Goal: Transaction & Acquisition: Download file/media

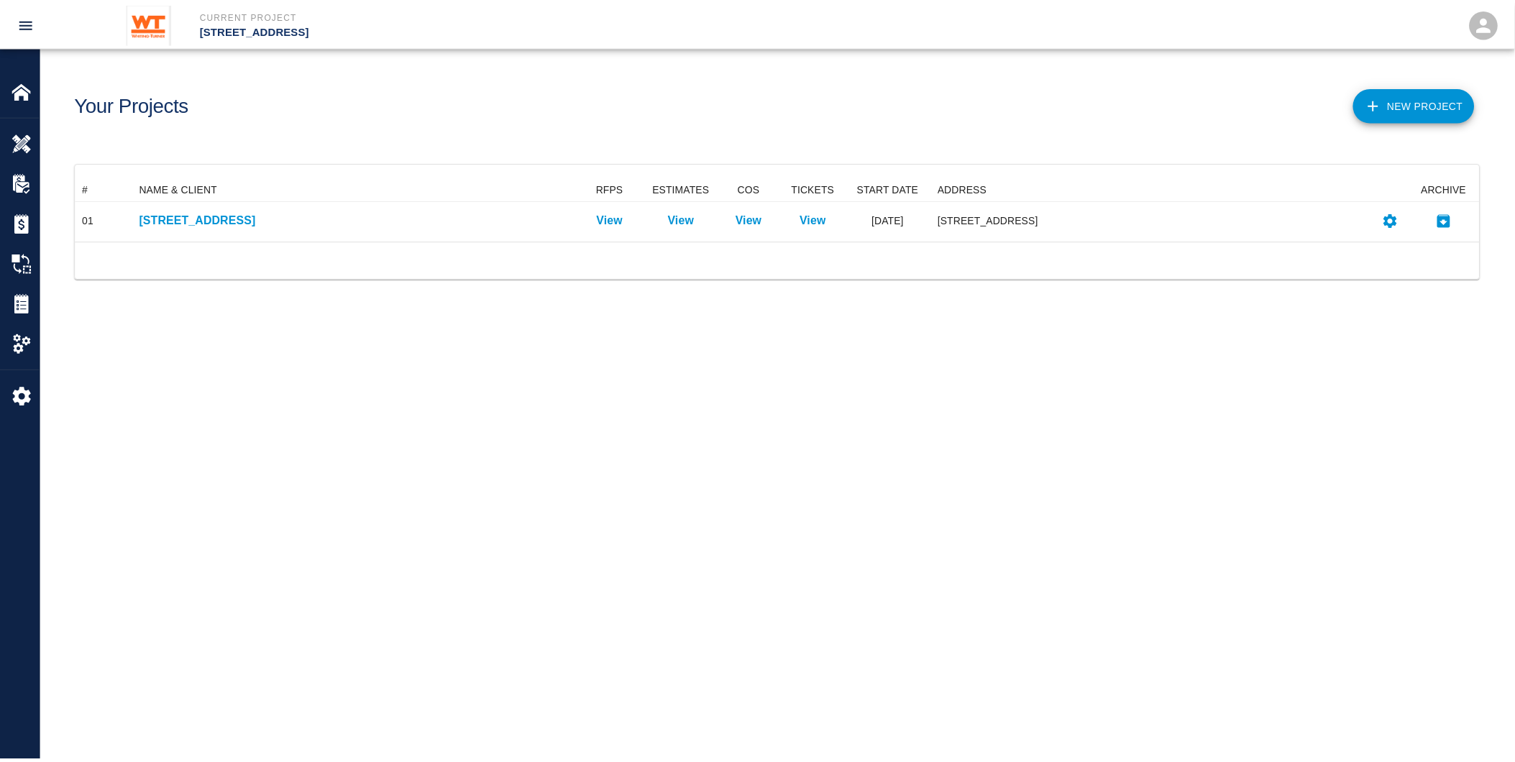
scroll to position [51, 1405]
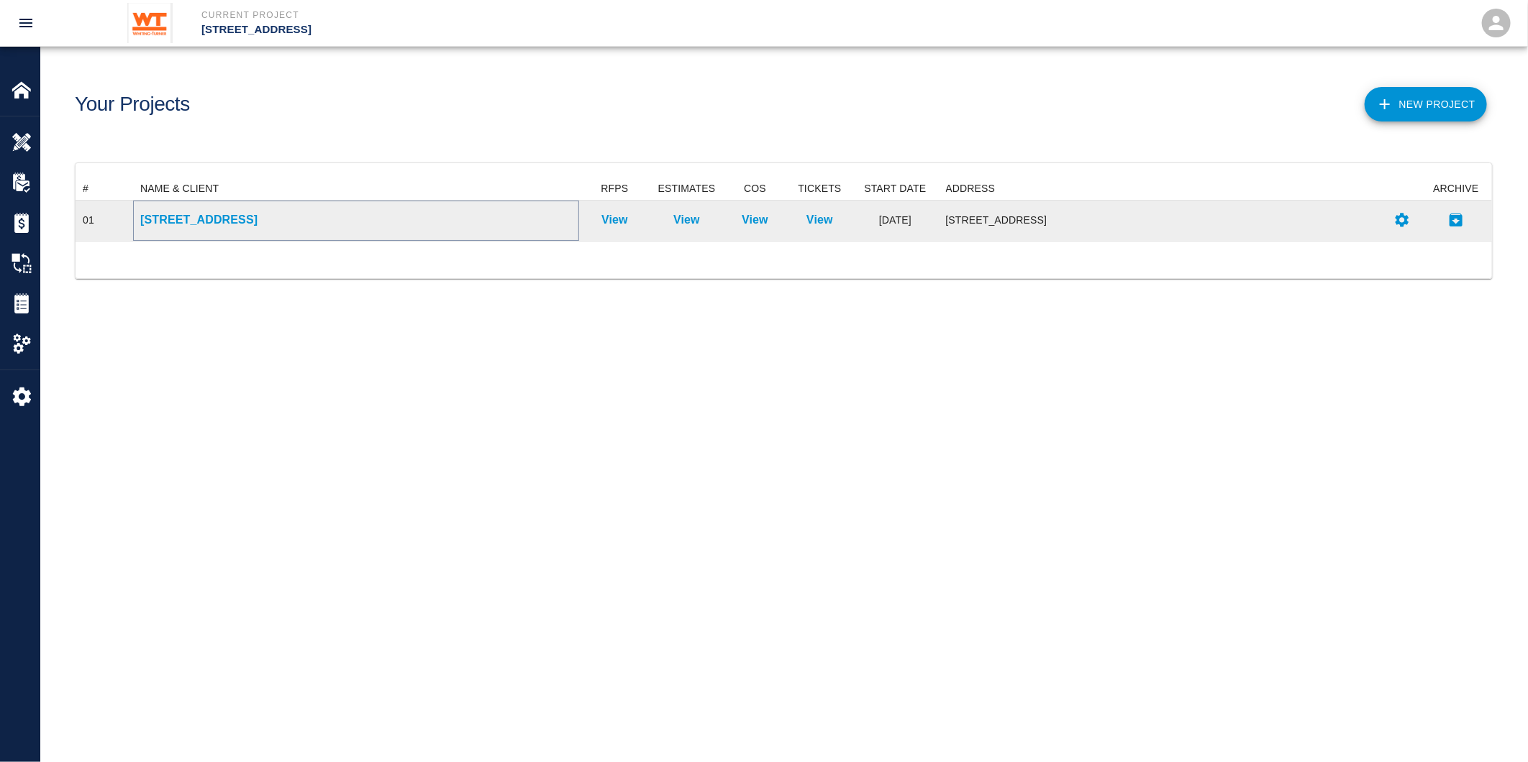
click at [227, 218] on p "[STREET_ADDRESS]" at bounding box center [356, 219] width 432 height 17
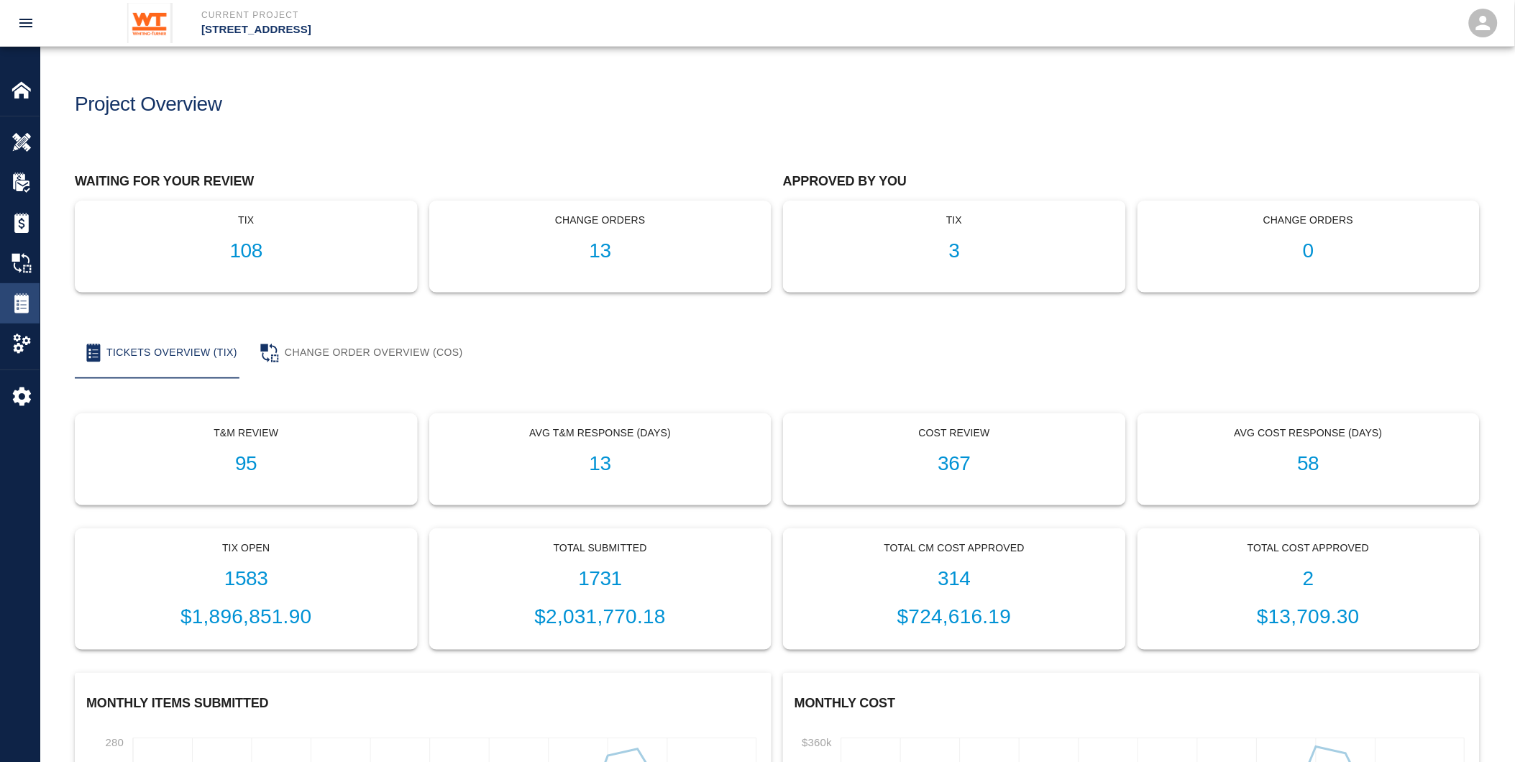
click at [20, 305] on img at bounding box center [22, 303] width 20 height 20
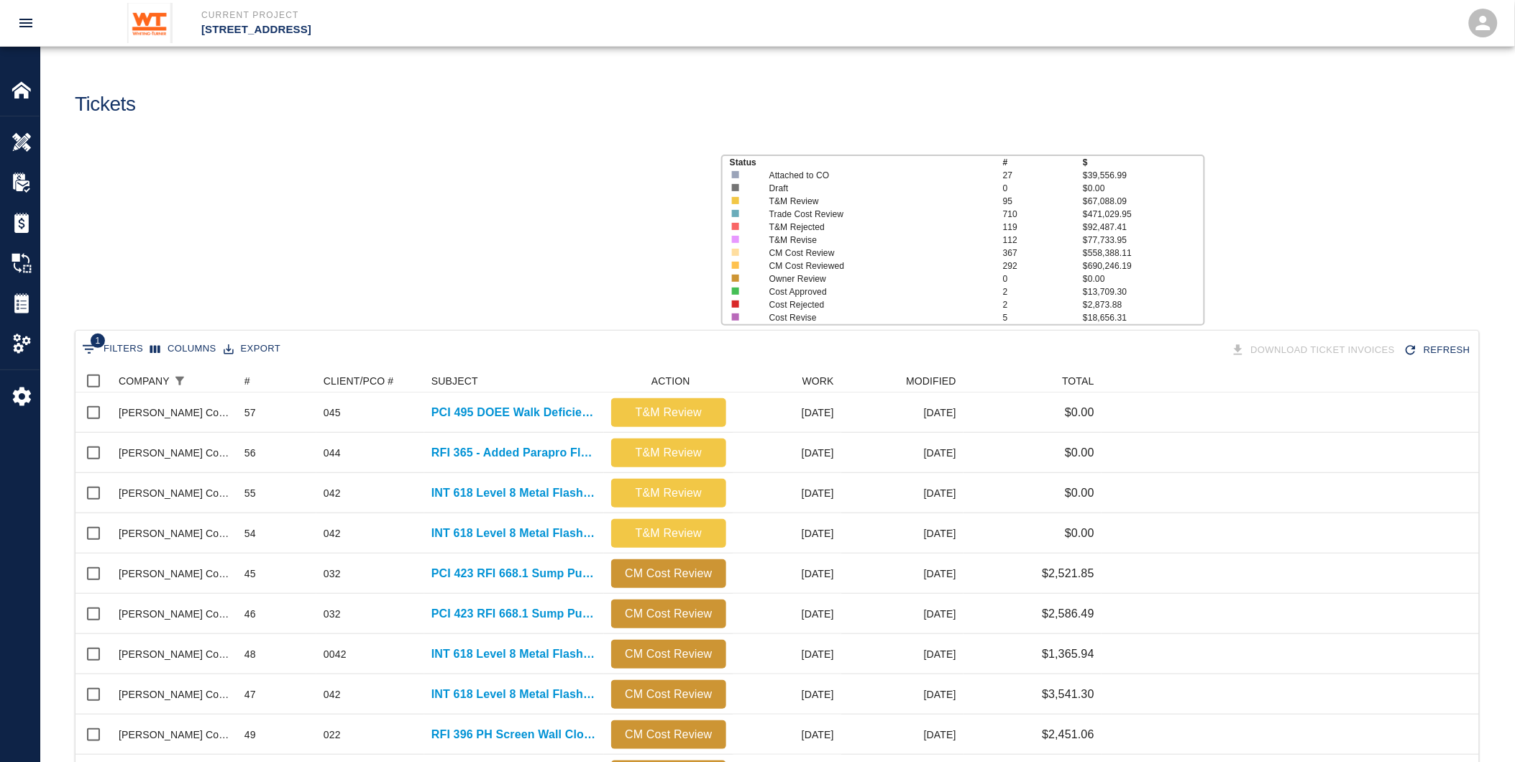
scroll to position [816, 1392]
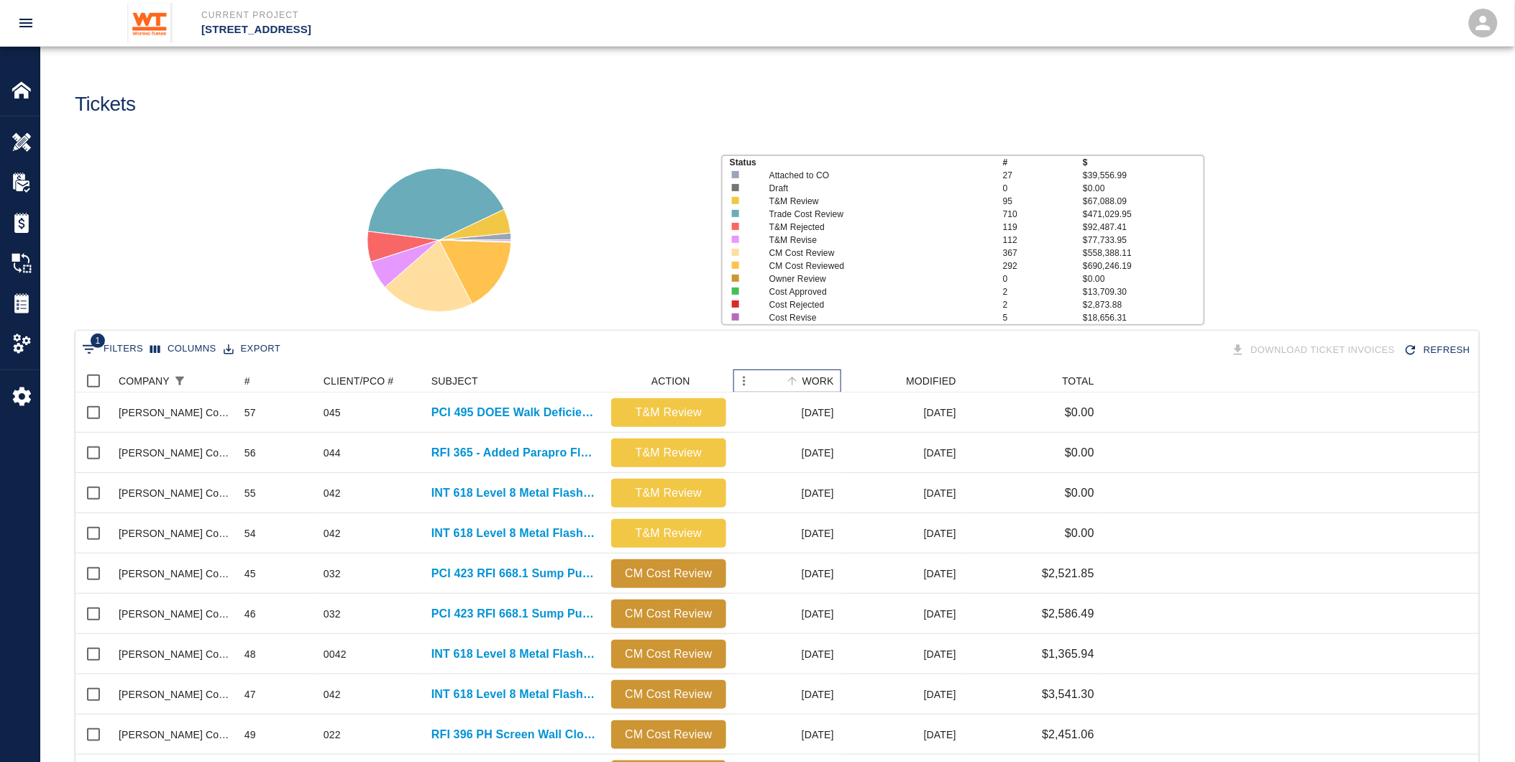
click at [821, 377] on div "WORK" at bounding box center [819, 381] width 32 height 23
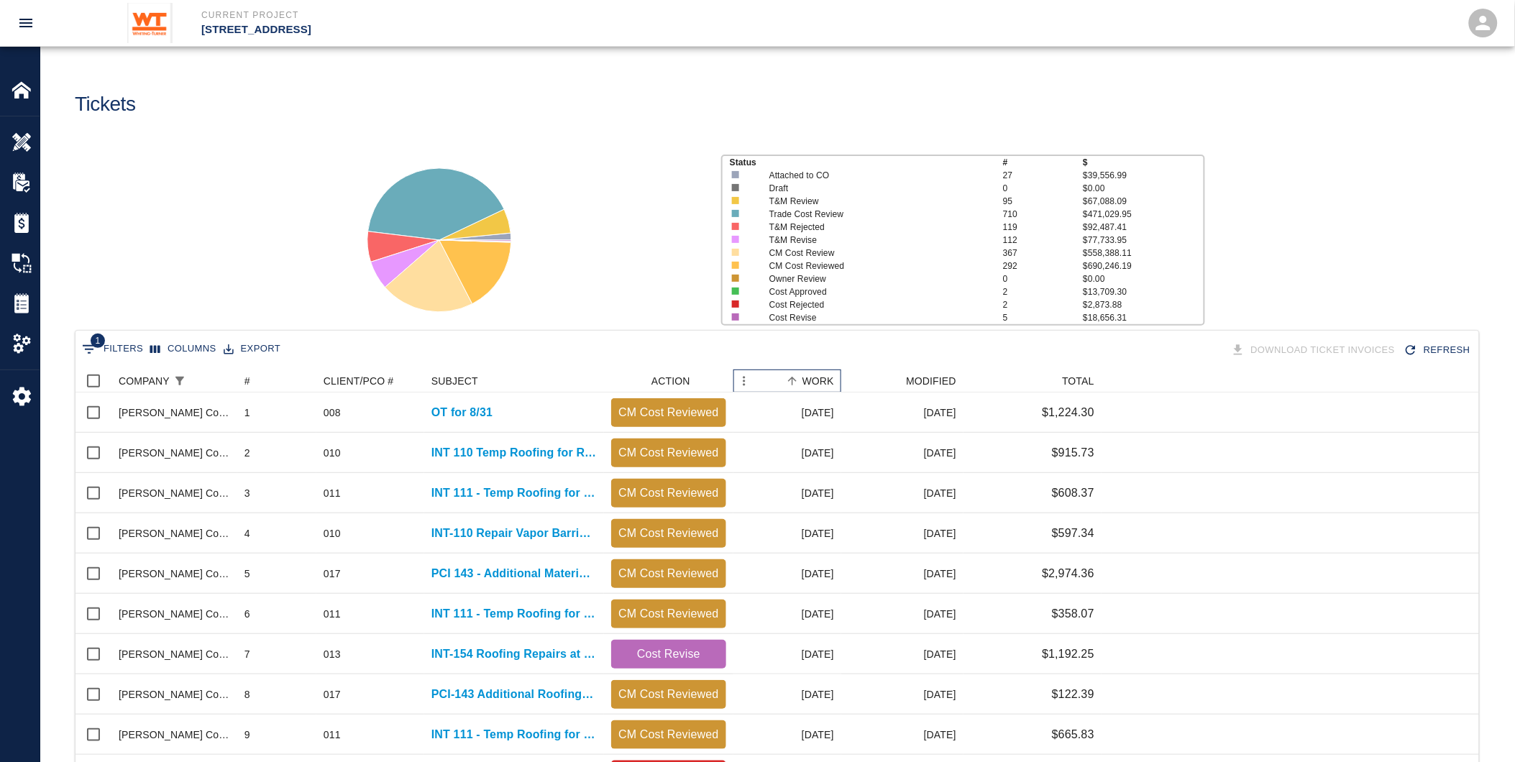
click at [821, 377] on div "WORK" at bounding box center [819, 381] width 32 height 23
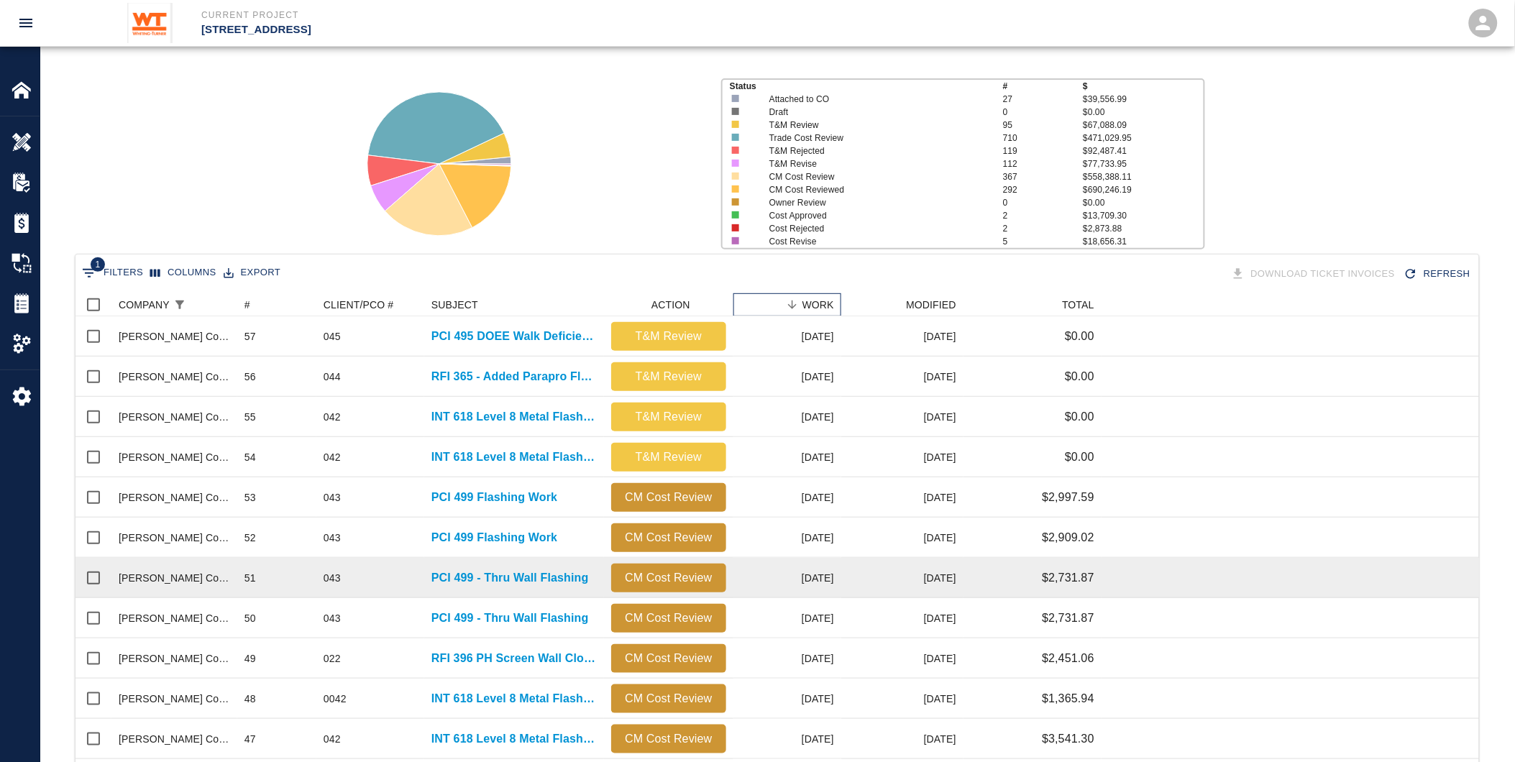
scroll to position [80, 0]
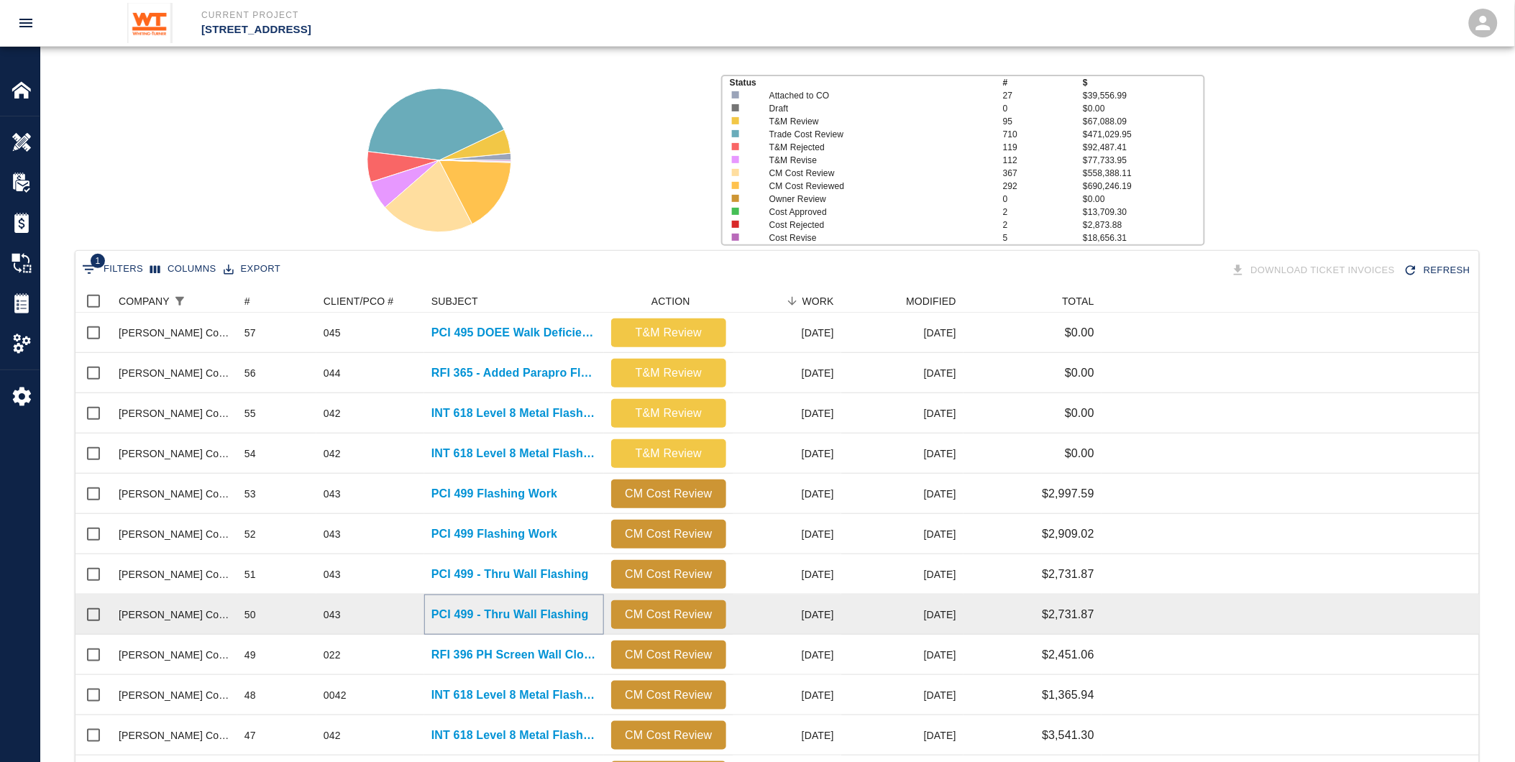
click at [484, 609] on p "PCI 499 - Thru Wall Flashing" at bounding box center [511, 614] width 158 height 17
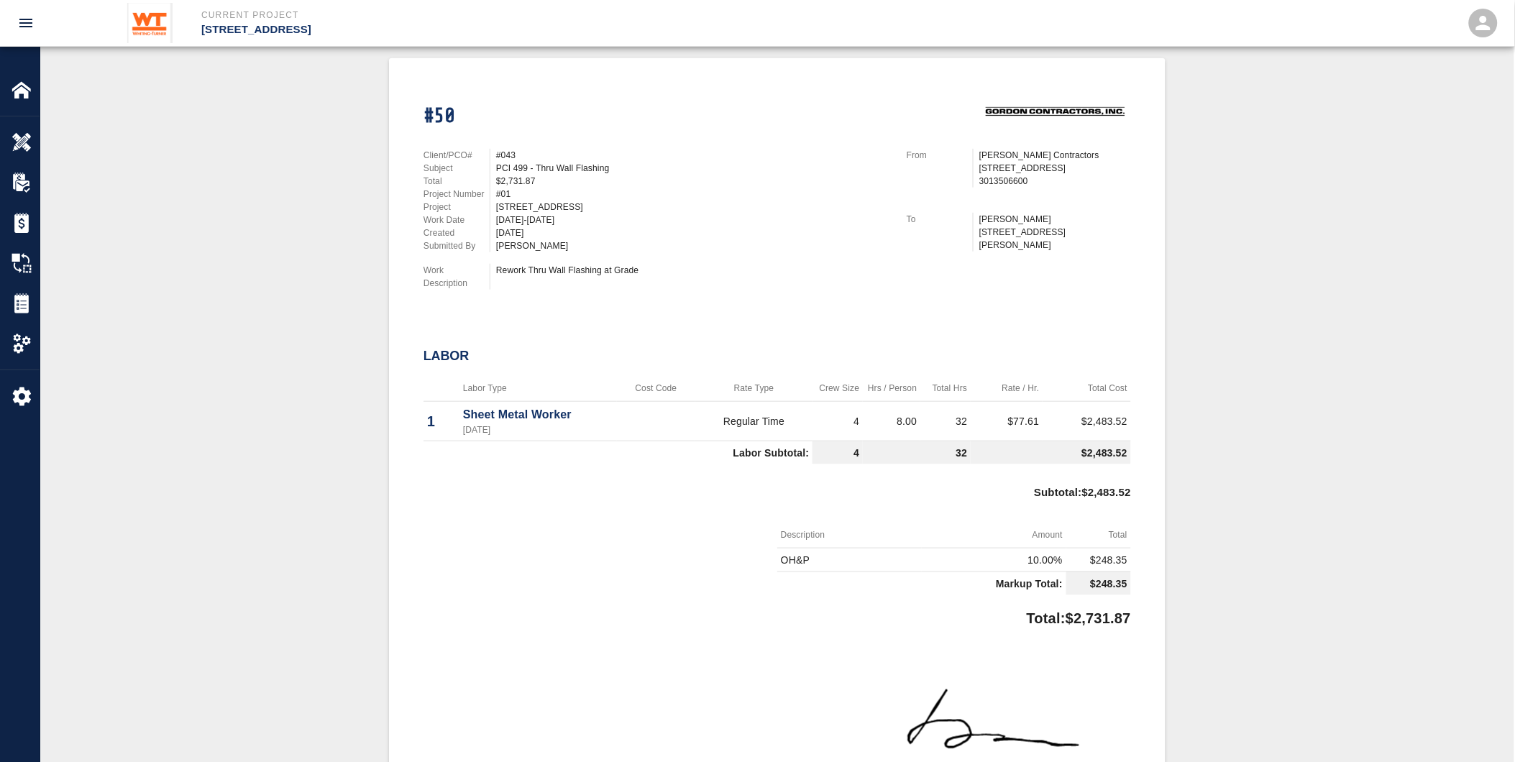
scroll to position [319, 0]
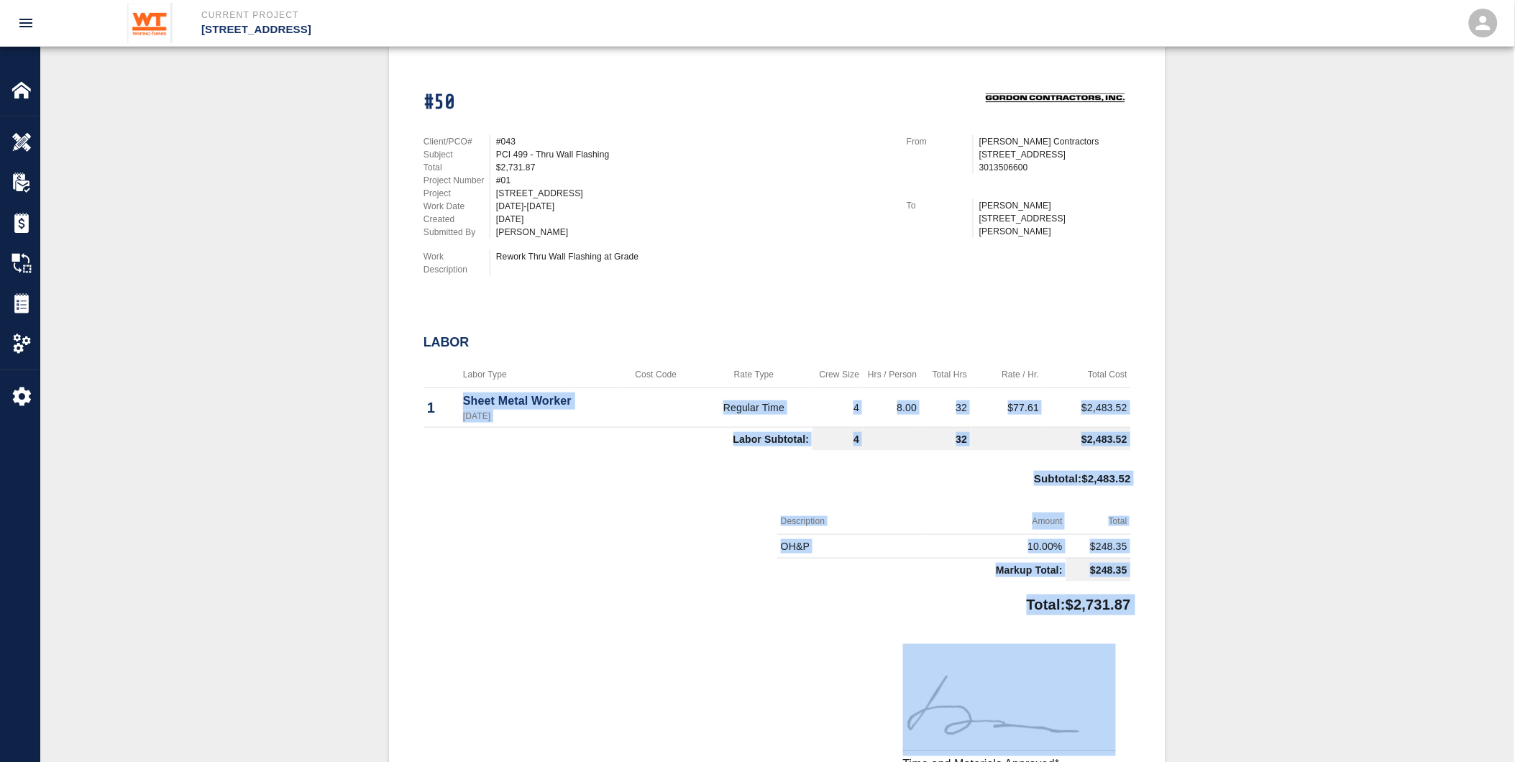
drag, startPoint x: 461, startPoint y: 396, endPoint x: 1030, endPoint y: 630, distance: 615.3
click at [1030, 630] on div "#50 Client/PCO# #043 Subject PCI 499 - Thru Wall Flashing Total $2,731.87 Proje…" at bounding box center [778, 443] width 708 height 763
drag, startPoint x: 1030, startPoint y: 630, endPoint x: 916, endPoint y: 601, distance: 118.1
click at [916, 601] on div "Total: $2,731.87" at bounding box center [778, 602] width 708 height 28
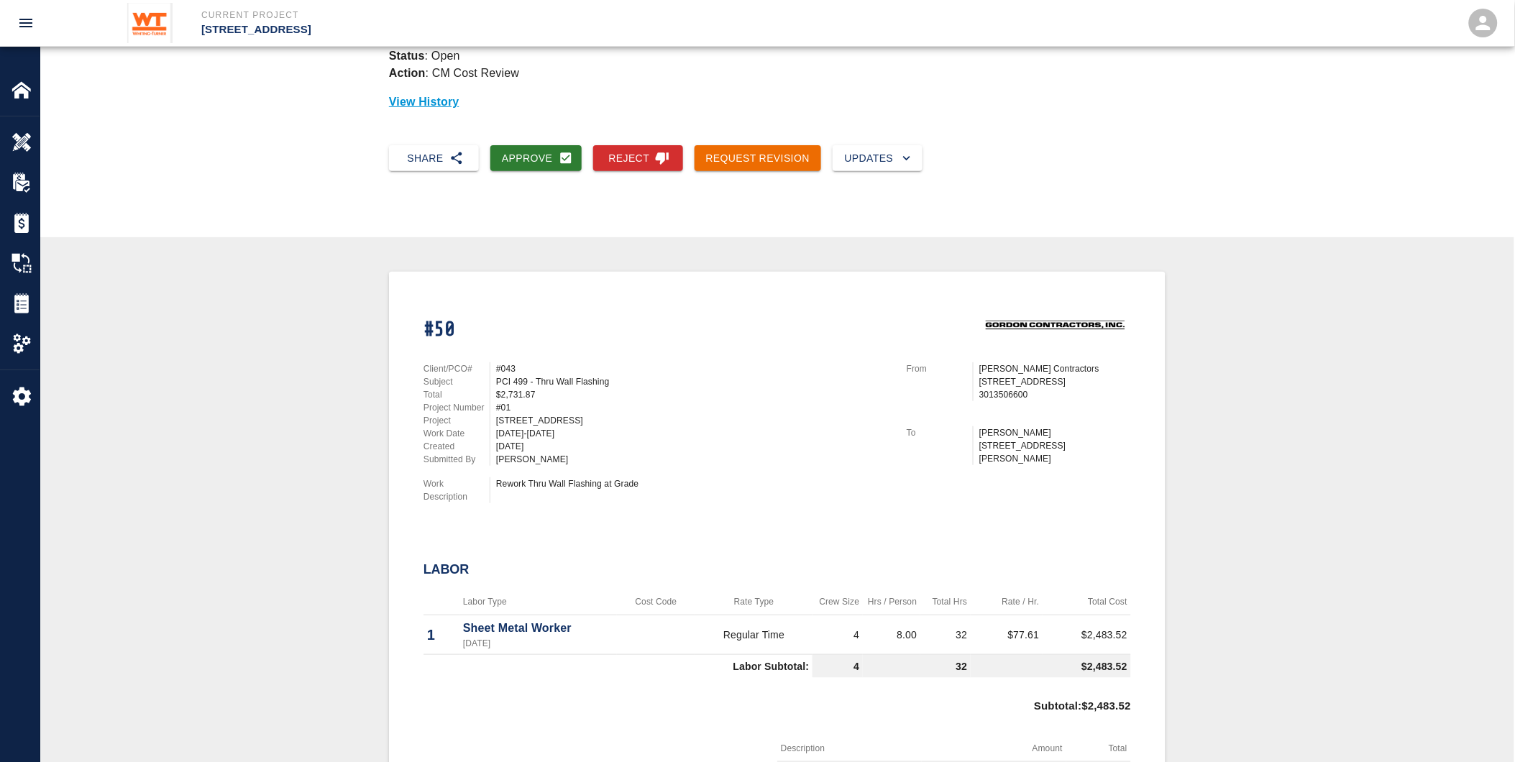
scroll to position [0, 0]
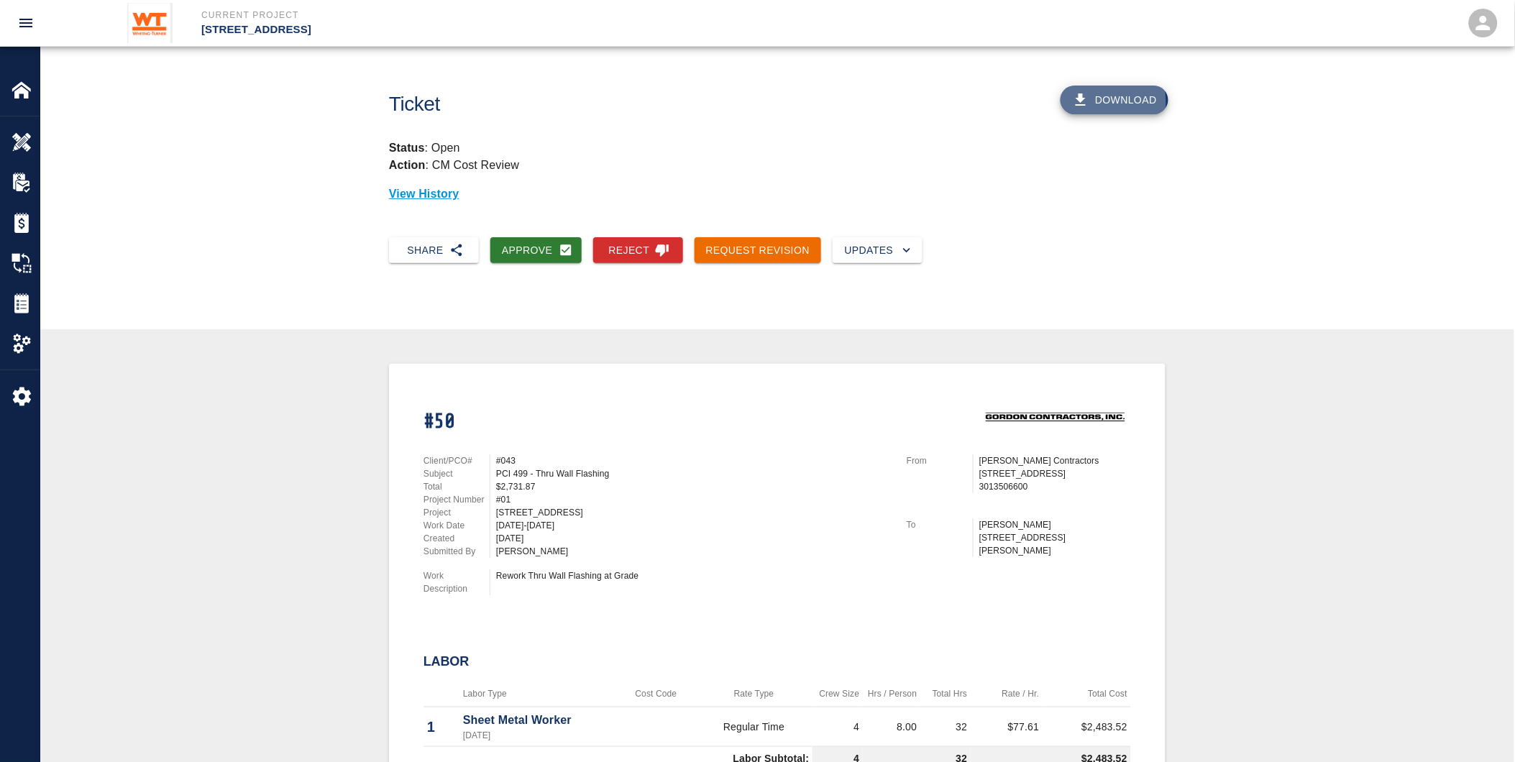
click at [1090, 102] on icon "button" at bounding box center [1080, 99] width 17 height 17
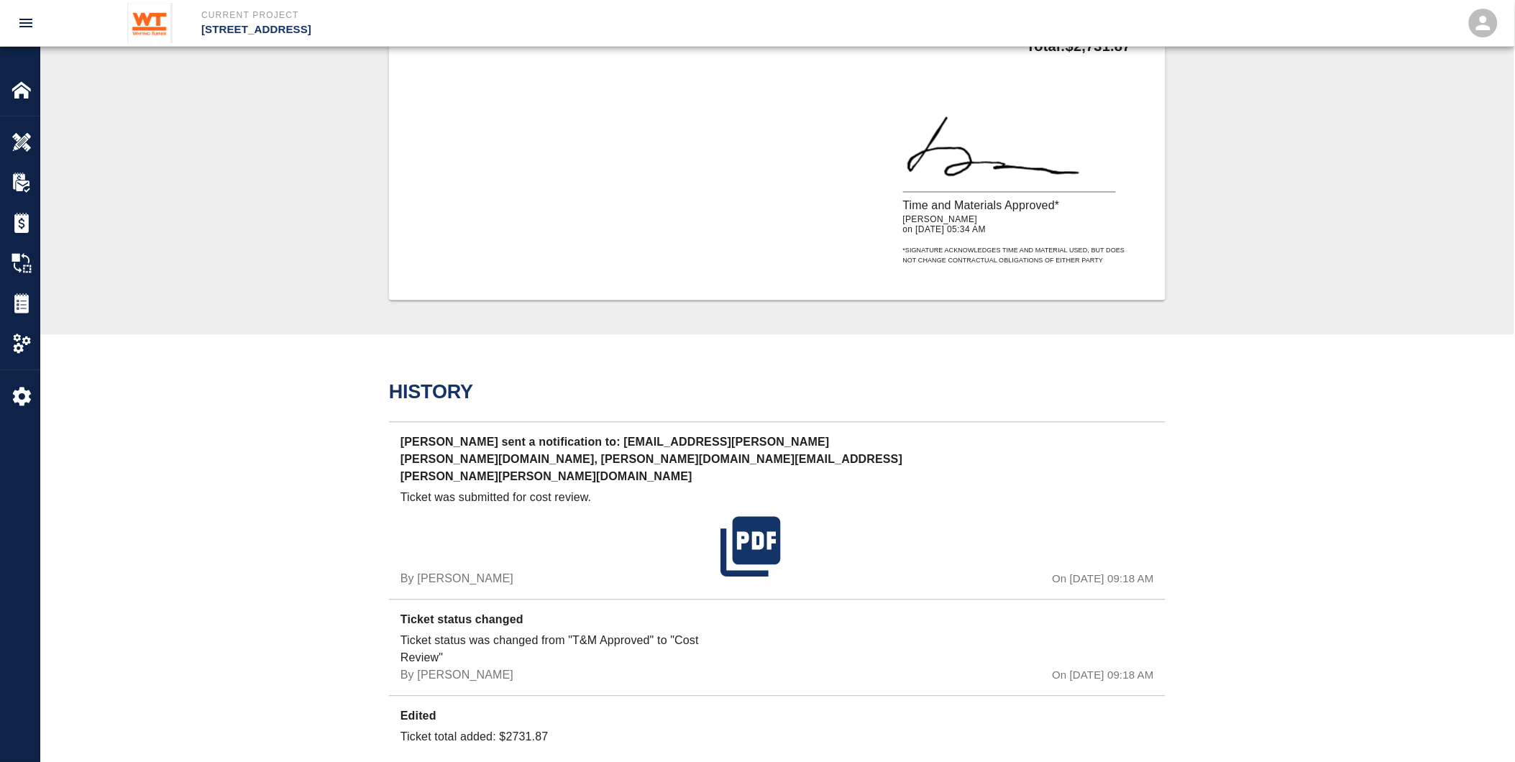
scroll to position [879, 0]
click at [26, 301] on img at bounding box center [22, 303] width 20 height 20
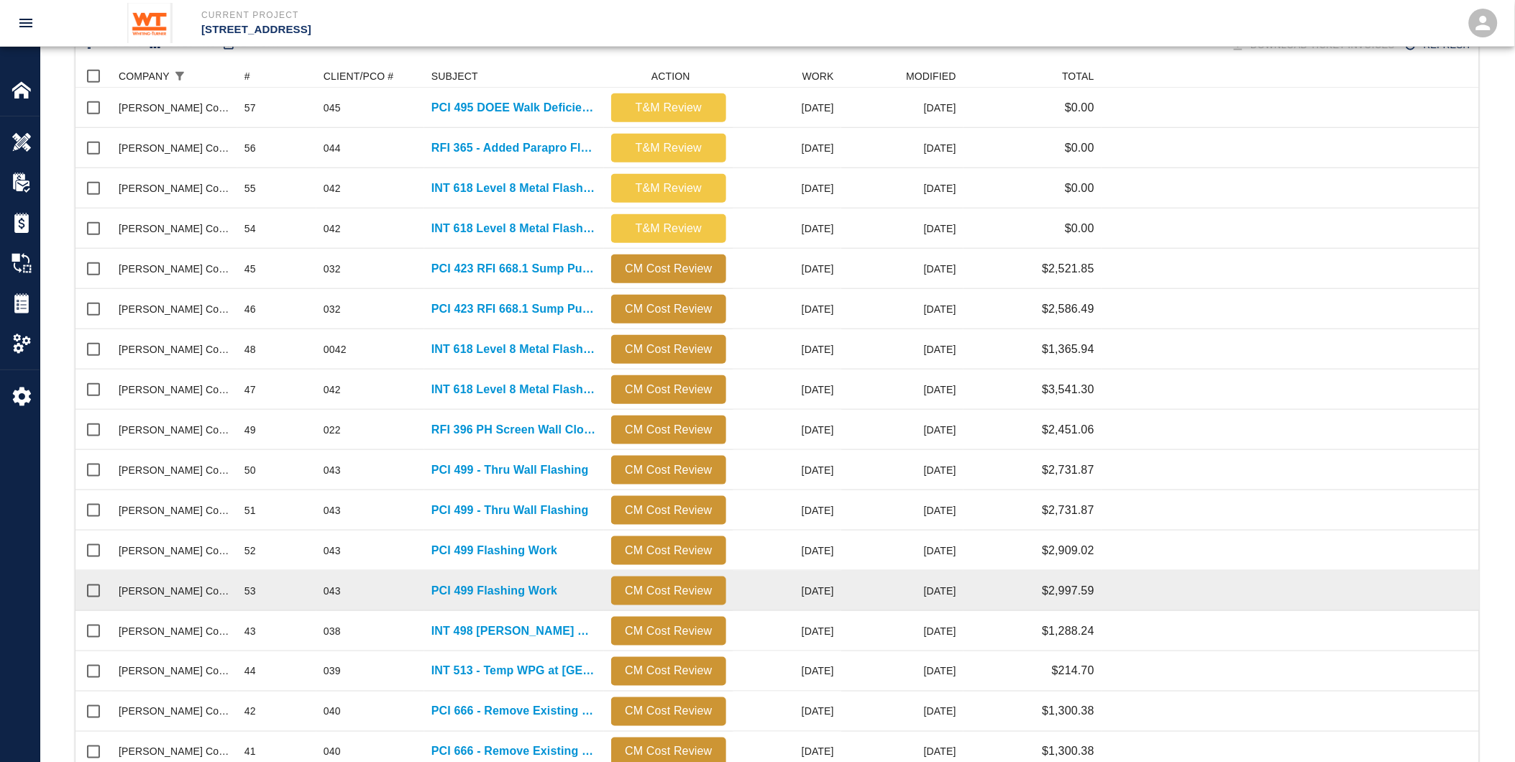
scroll to position [319, 0]
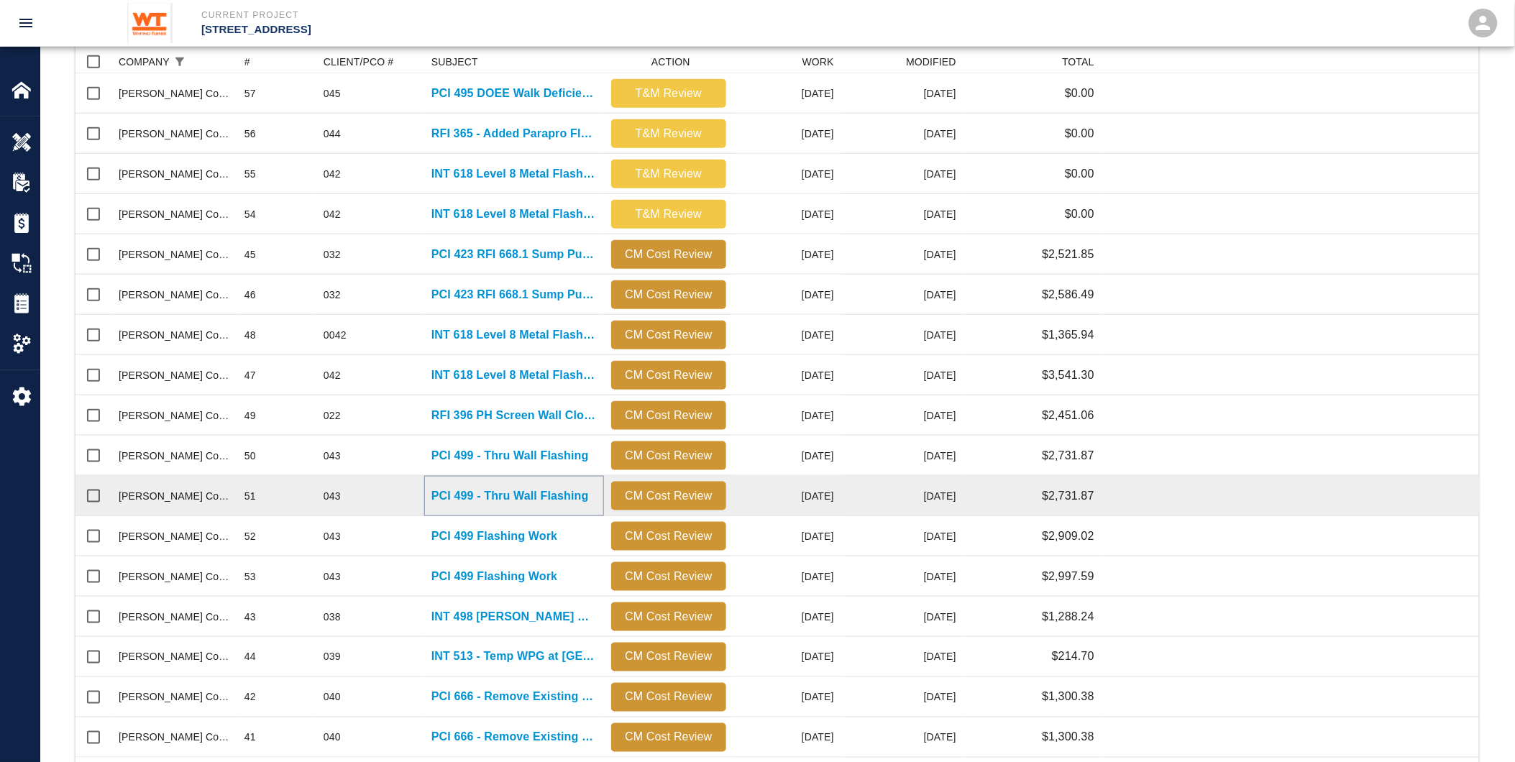
click at [482, 496] on p "PCI 499 - Thru Wall Flashing" at bounding box center [511, 496] width 158 height 17
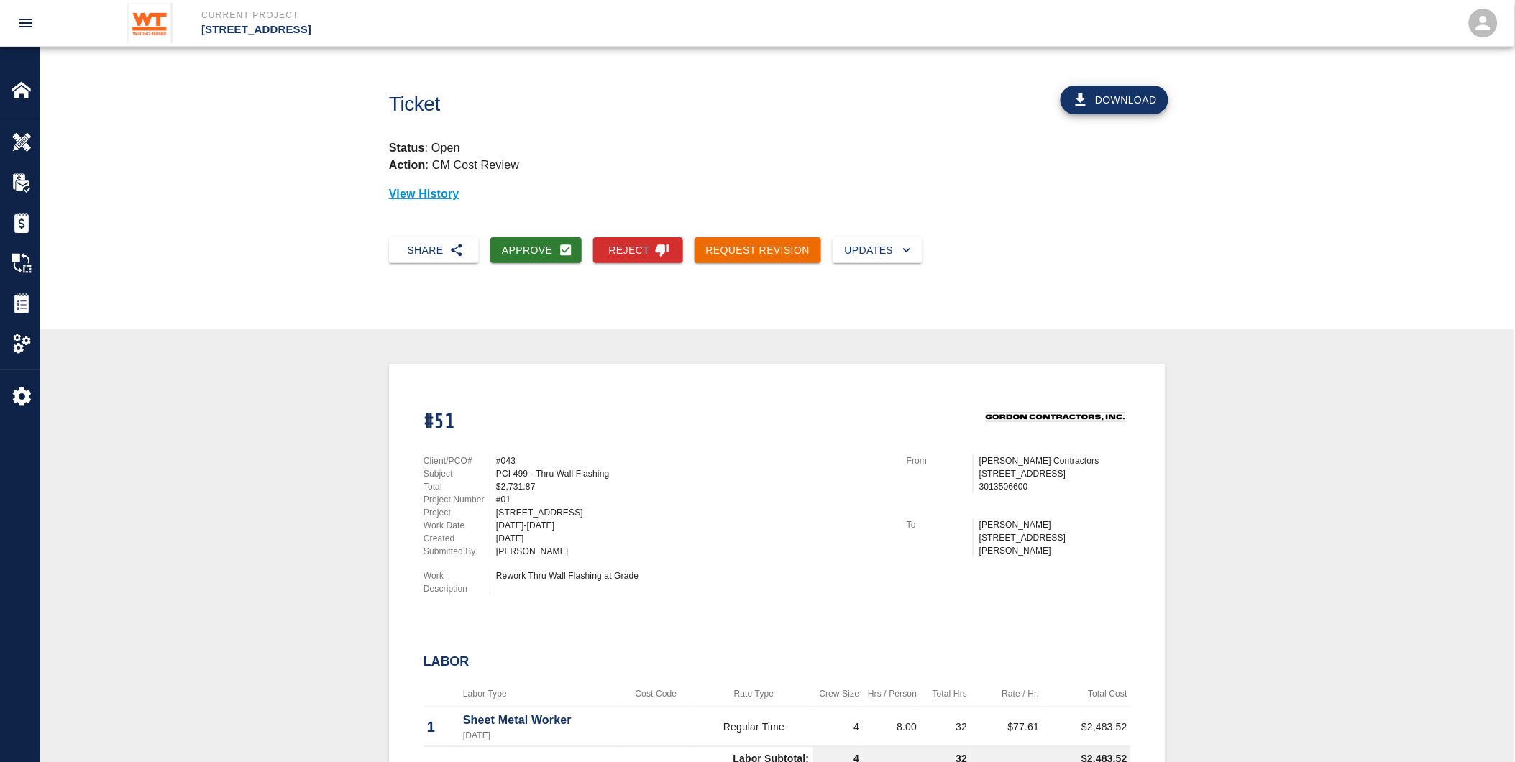
click at [1125, 91] on button "Download" at bounding box center [1115, 100] width 108 height 29
click at [27, 221] on img at bounding box center [22, 223] width 20 height 20
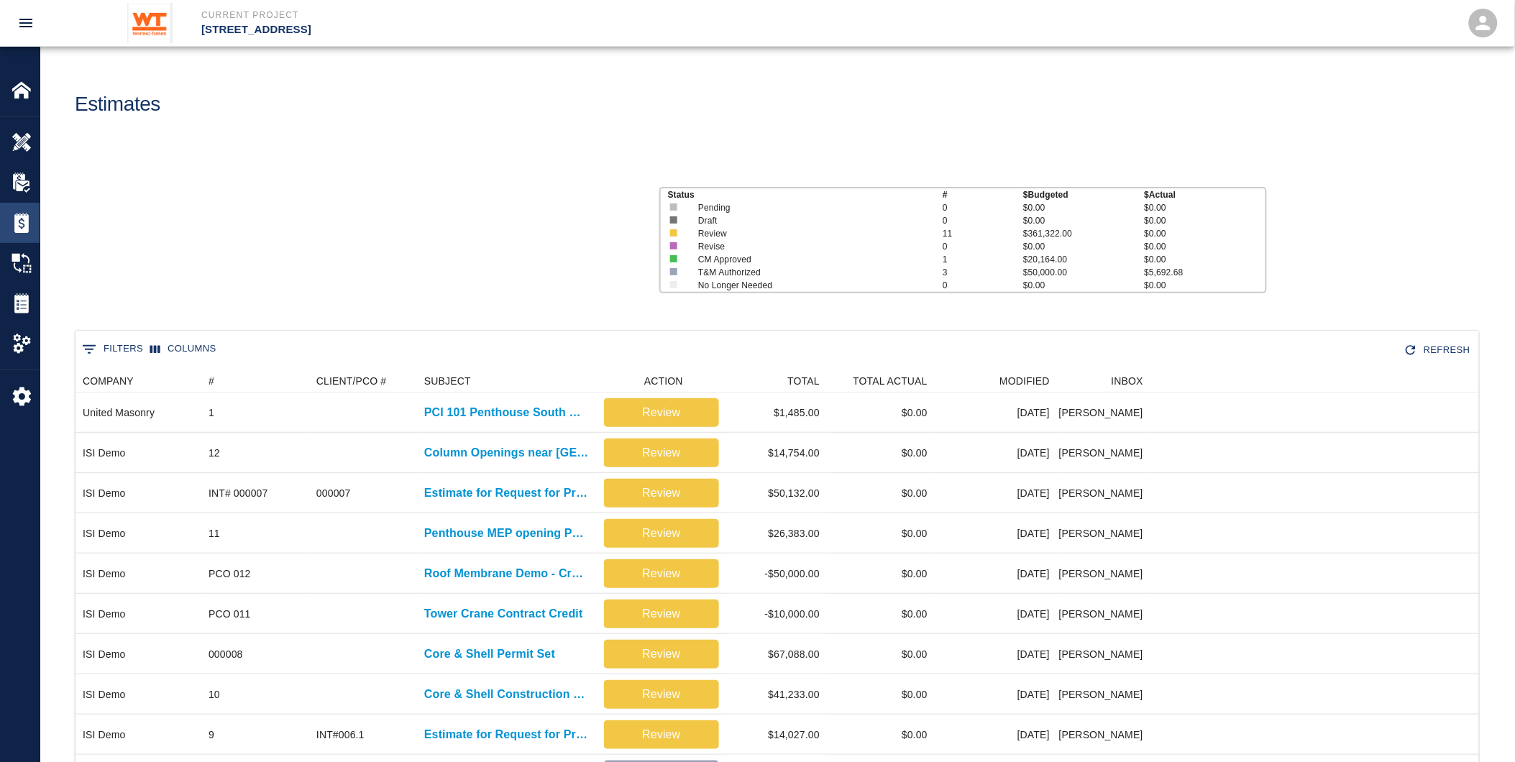
scroll to position [615, 1392]
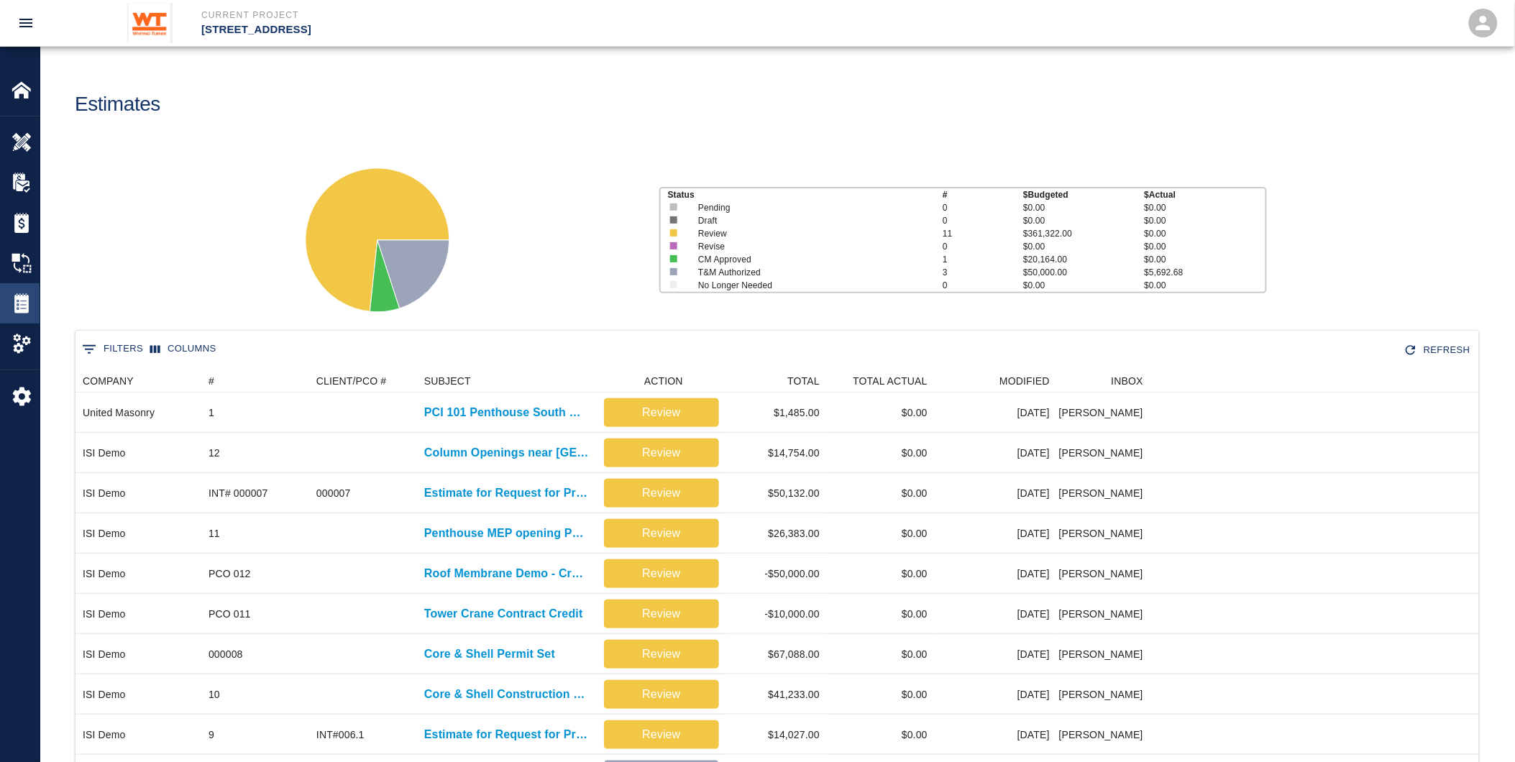
click at [29, 315] on div "Tickets" at bounding box center [20, 303] width 40 height 40
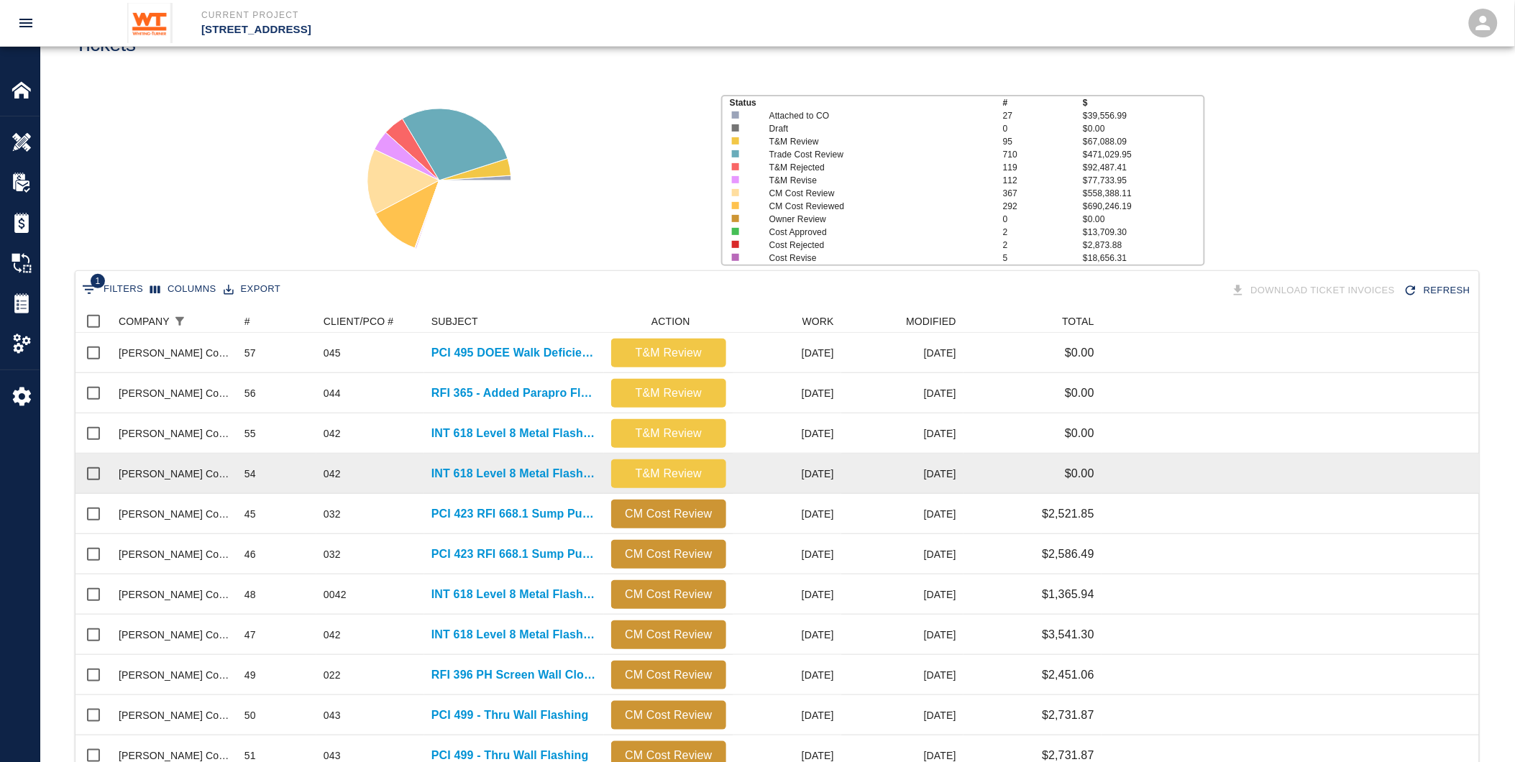
scroll to position [239, 0]
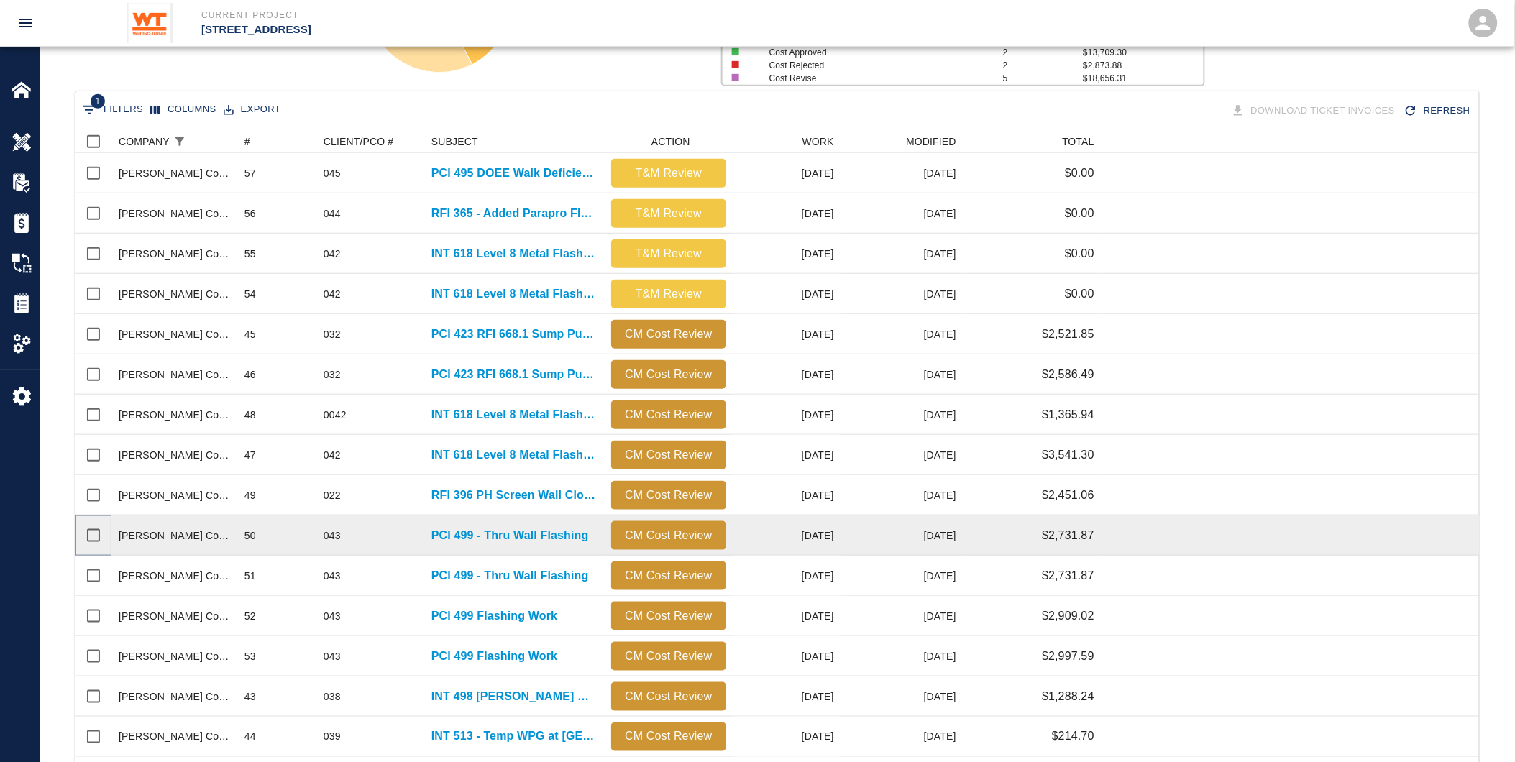
click at [92, 535] on input "Select row" at bounding box center [93, 536] width 30 height 30
checkbox input "true"
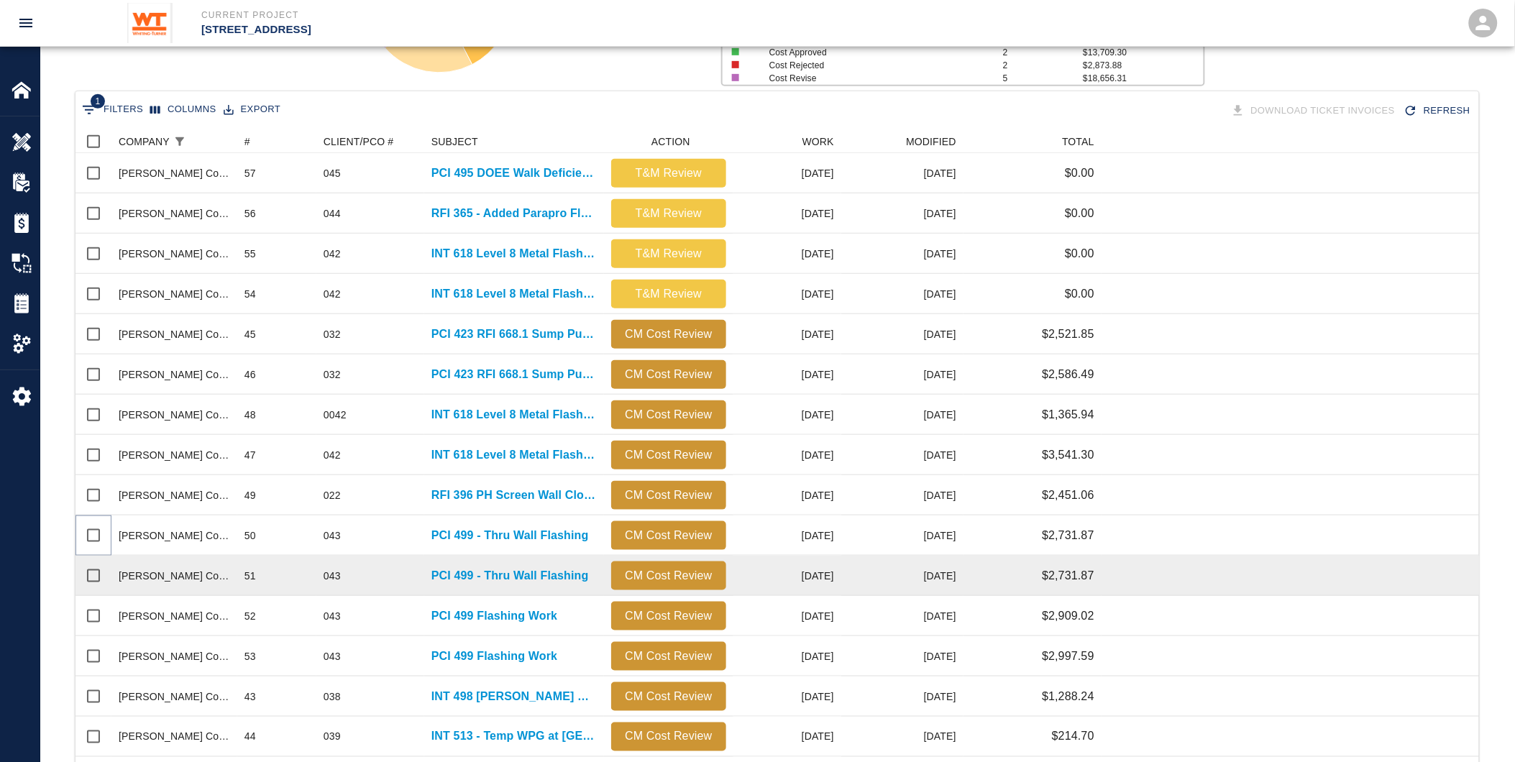
checkbox input "true"
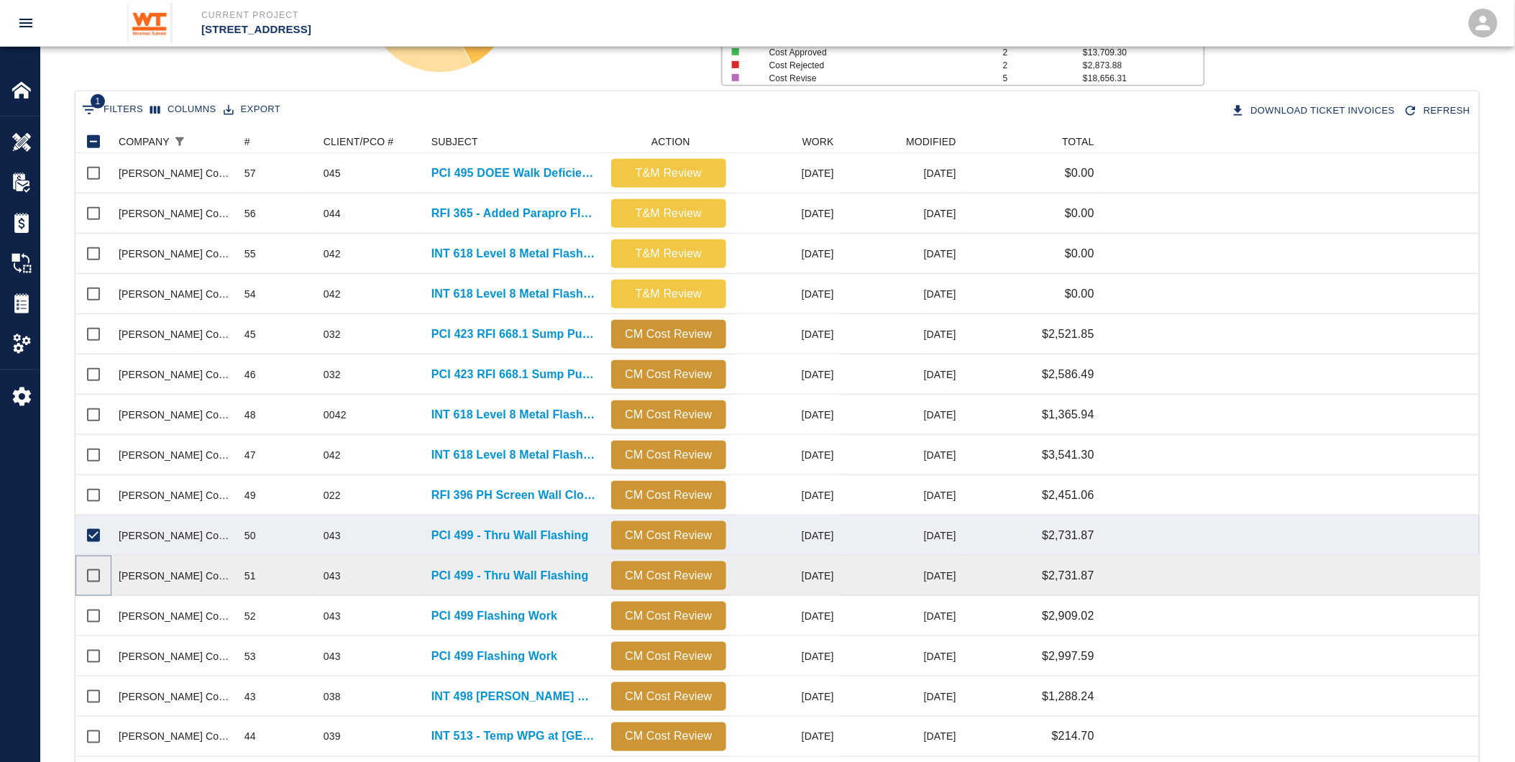
click at [96, 575] on input "Select row" at bounding box center [93, 576] width 30 height 30
checkbox input "true"
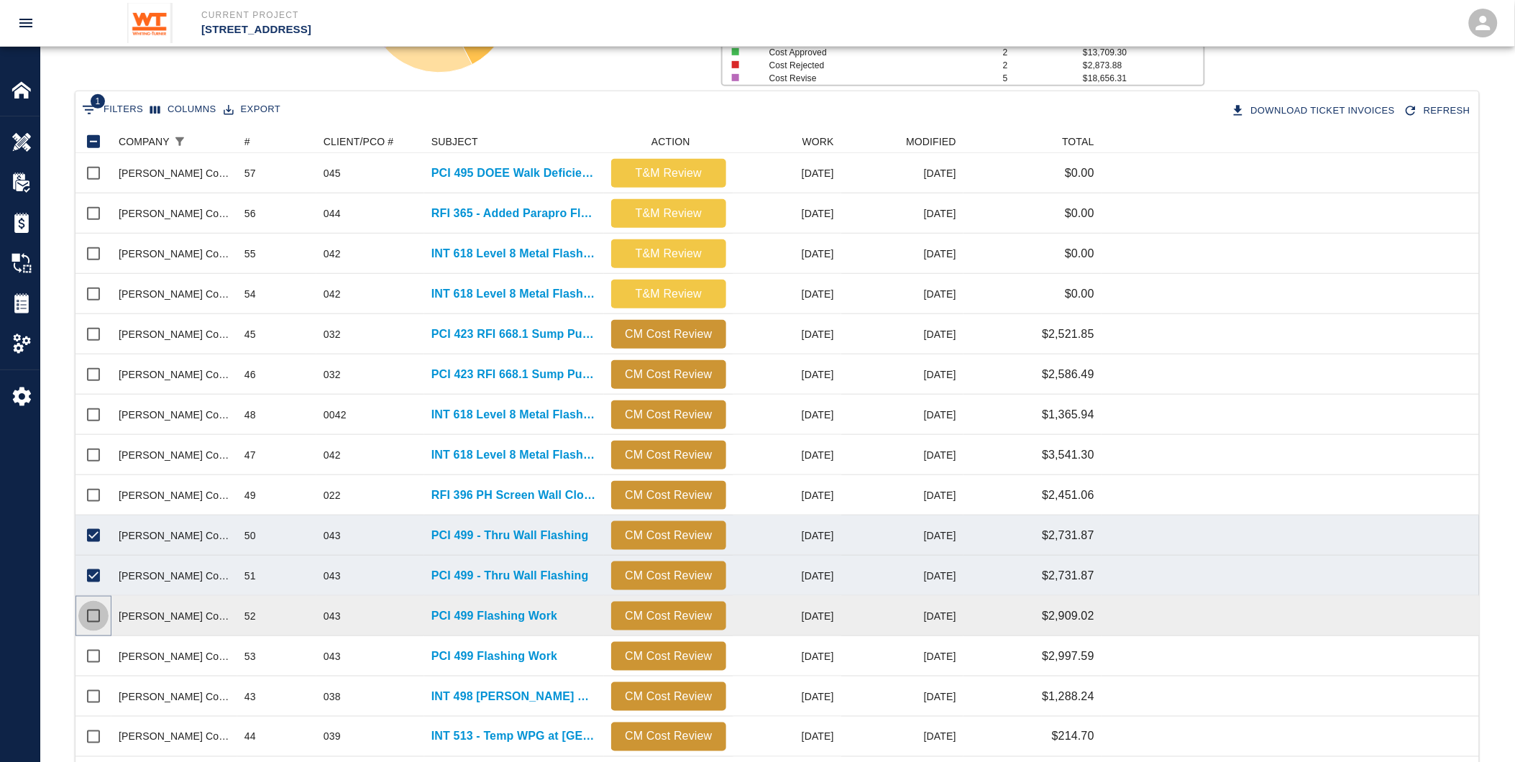
click at [88, 614] on input "Select row" at bounding box center [93, 616] width 30 height 30
checkbox input "true"
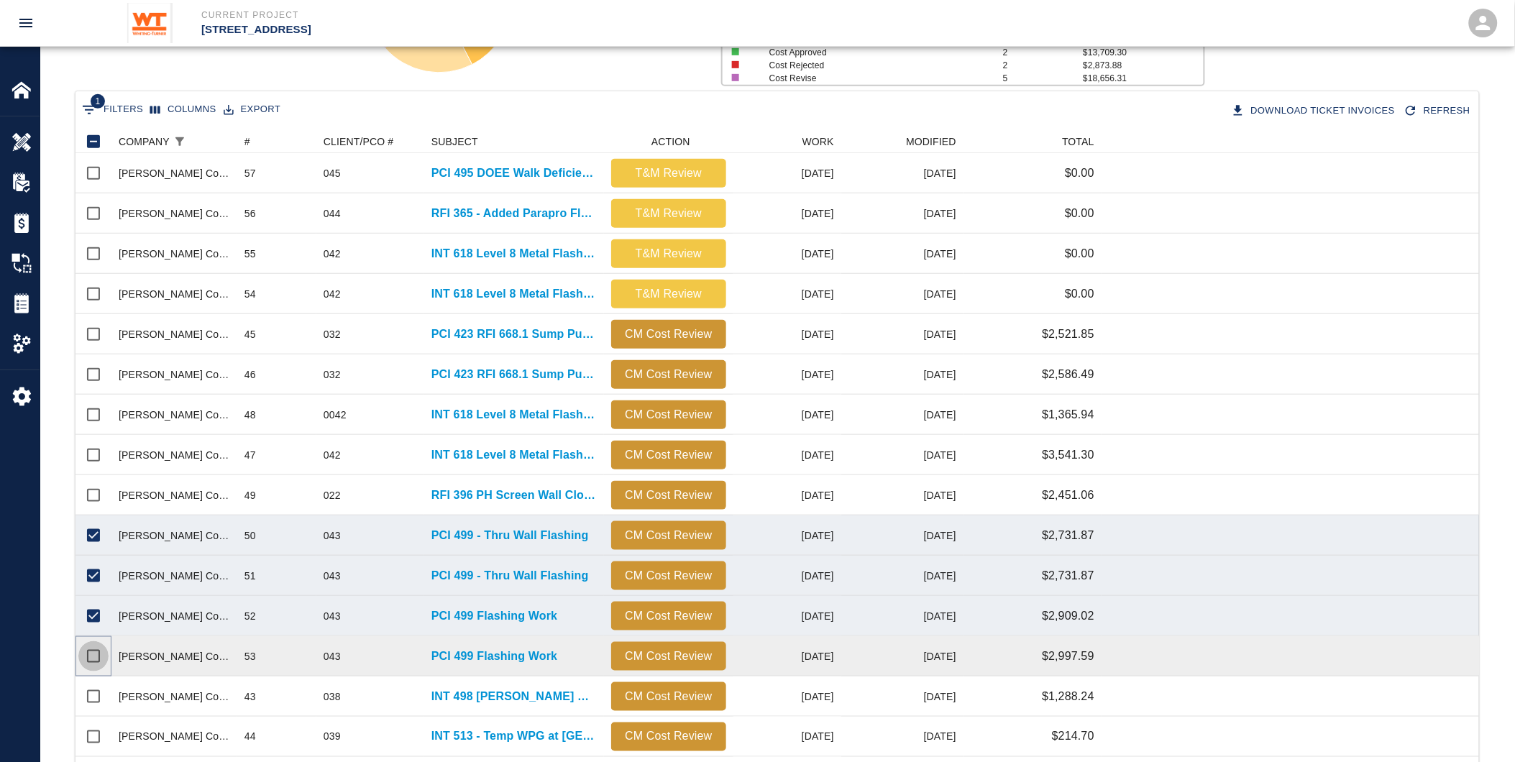
click at [89, 652] on input "Select row" at bounding box center [93, 657] width 30 height 30
checkbox input "true"
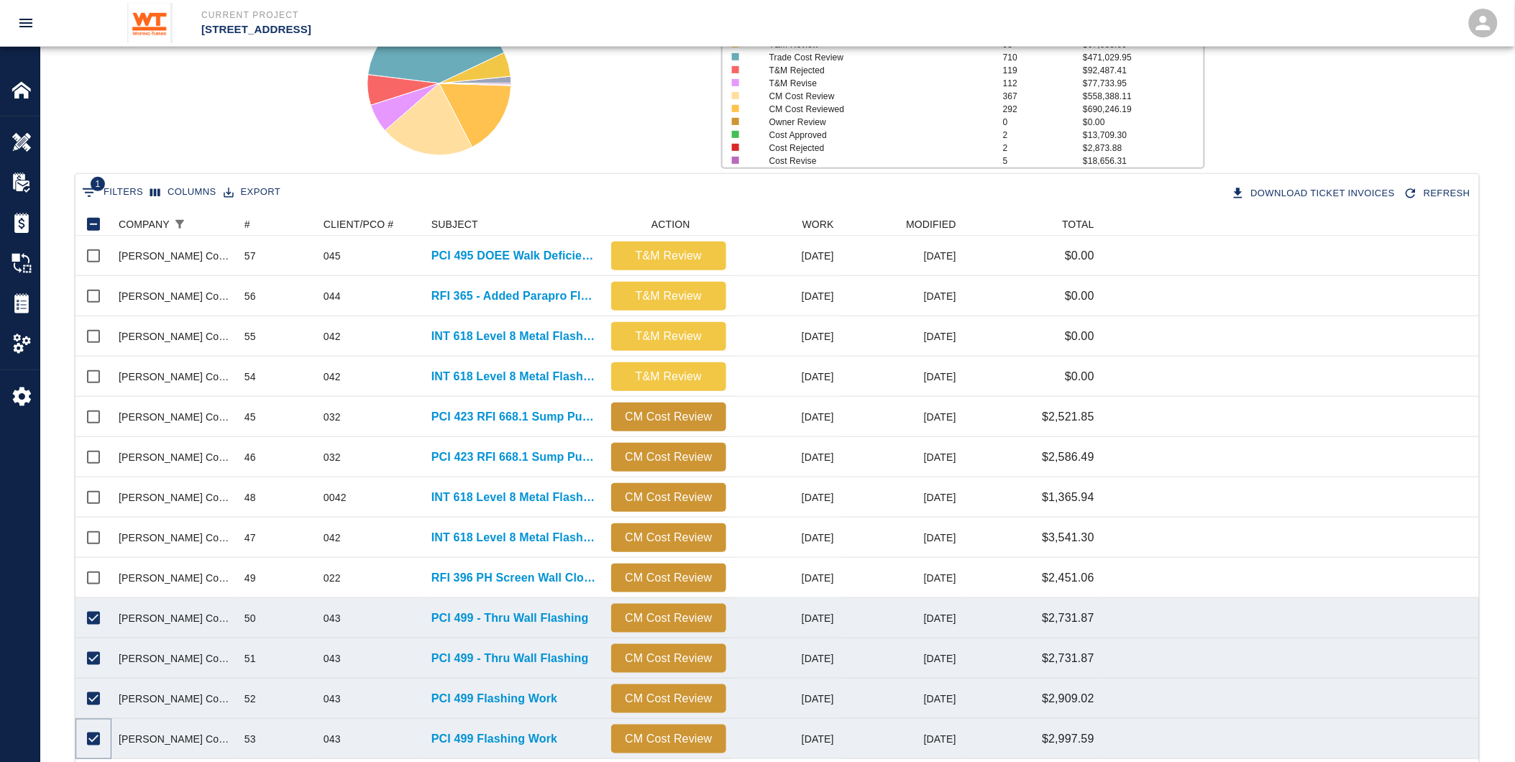
scroll to position [80, 0]
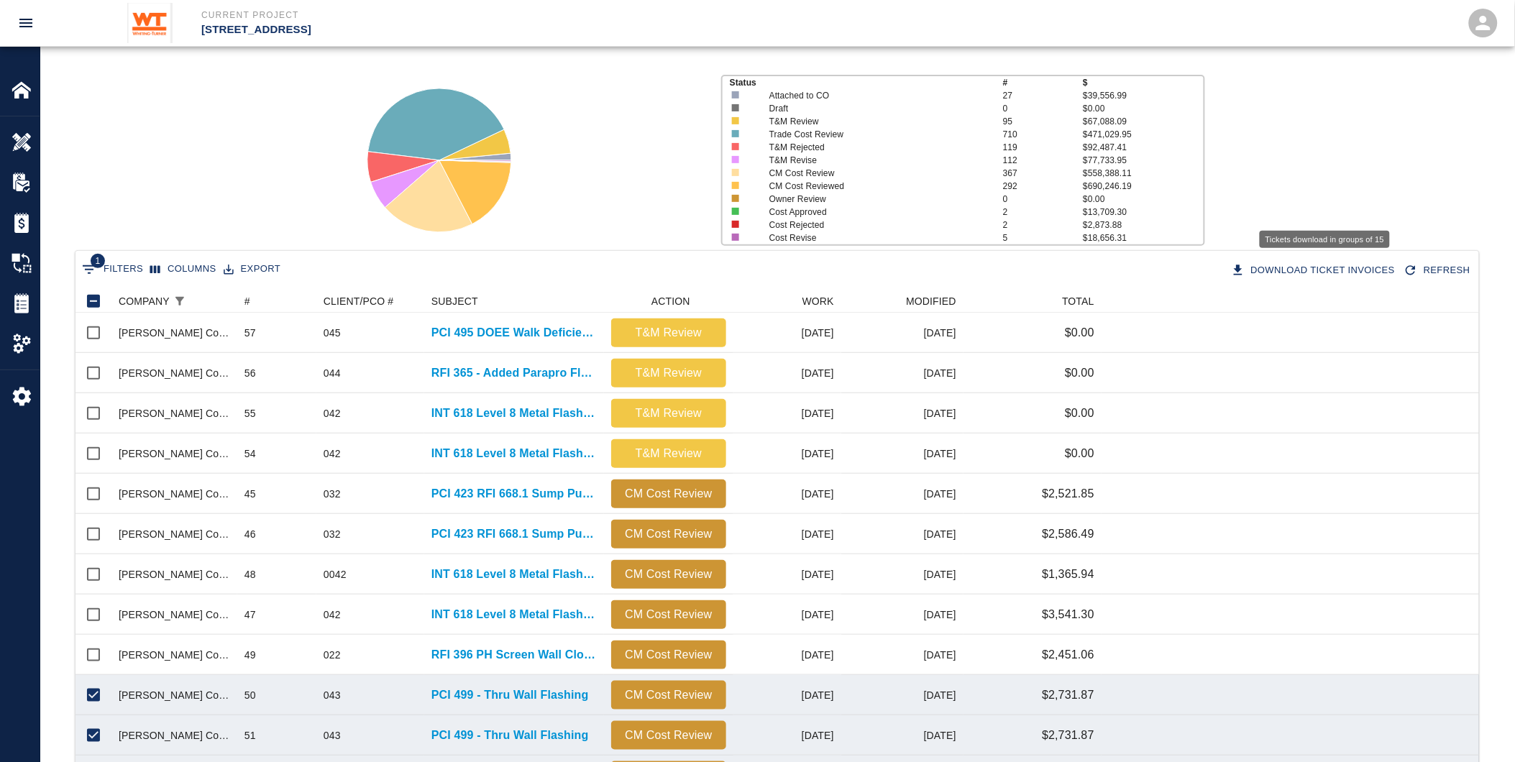
click at [1303, 271] on button "Download Ticket Invoices" at bounding box center [1314, 270] width 173 height 25
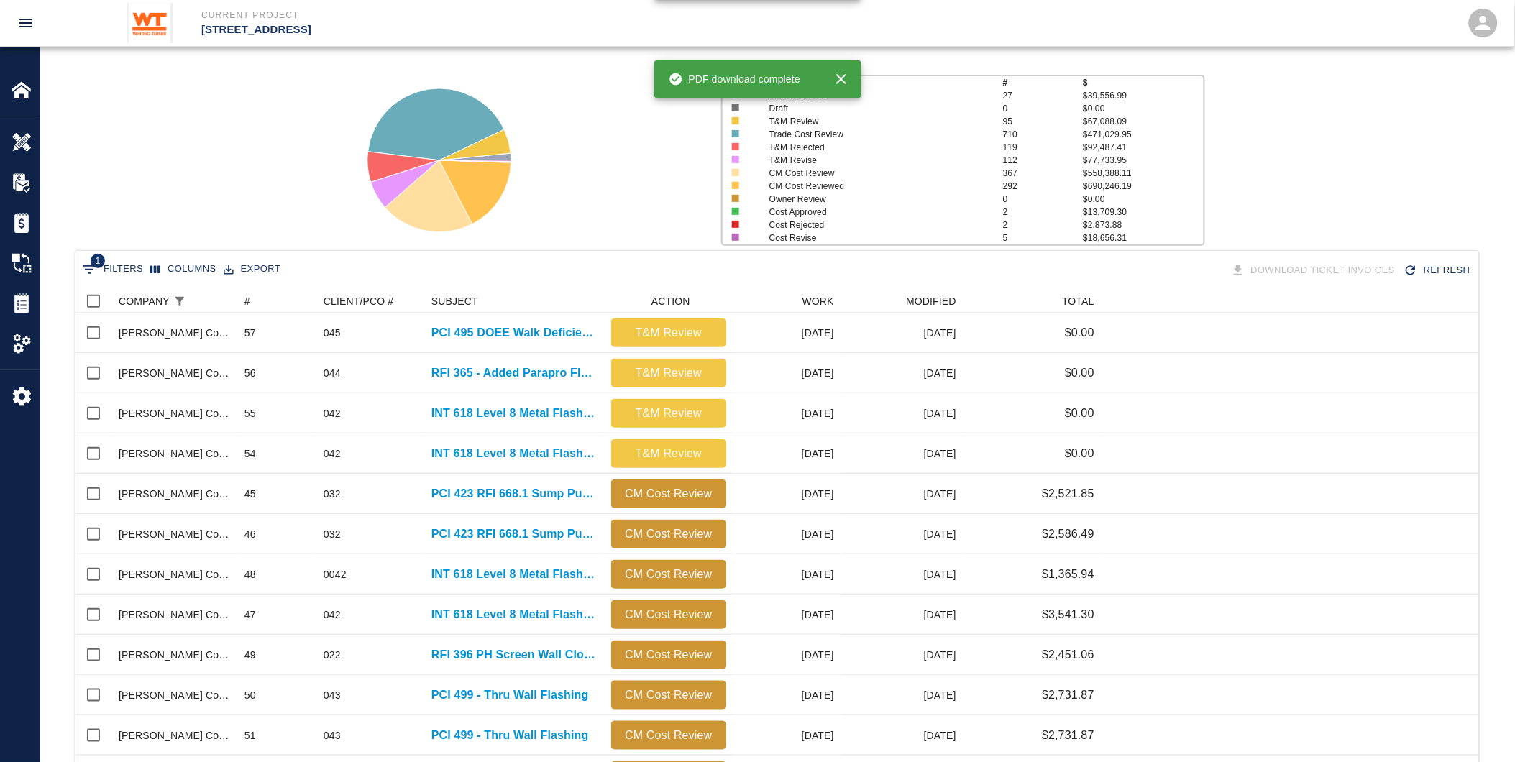
checkbox input "false"
